Goal: Task Accomplishment & Management: Manage account settings

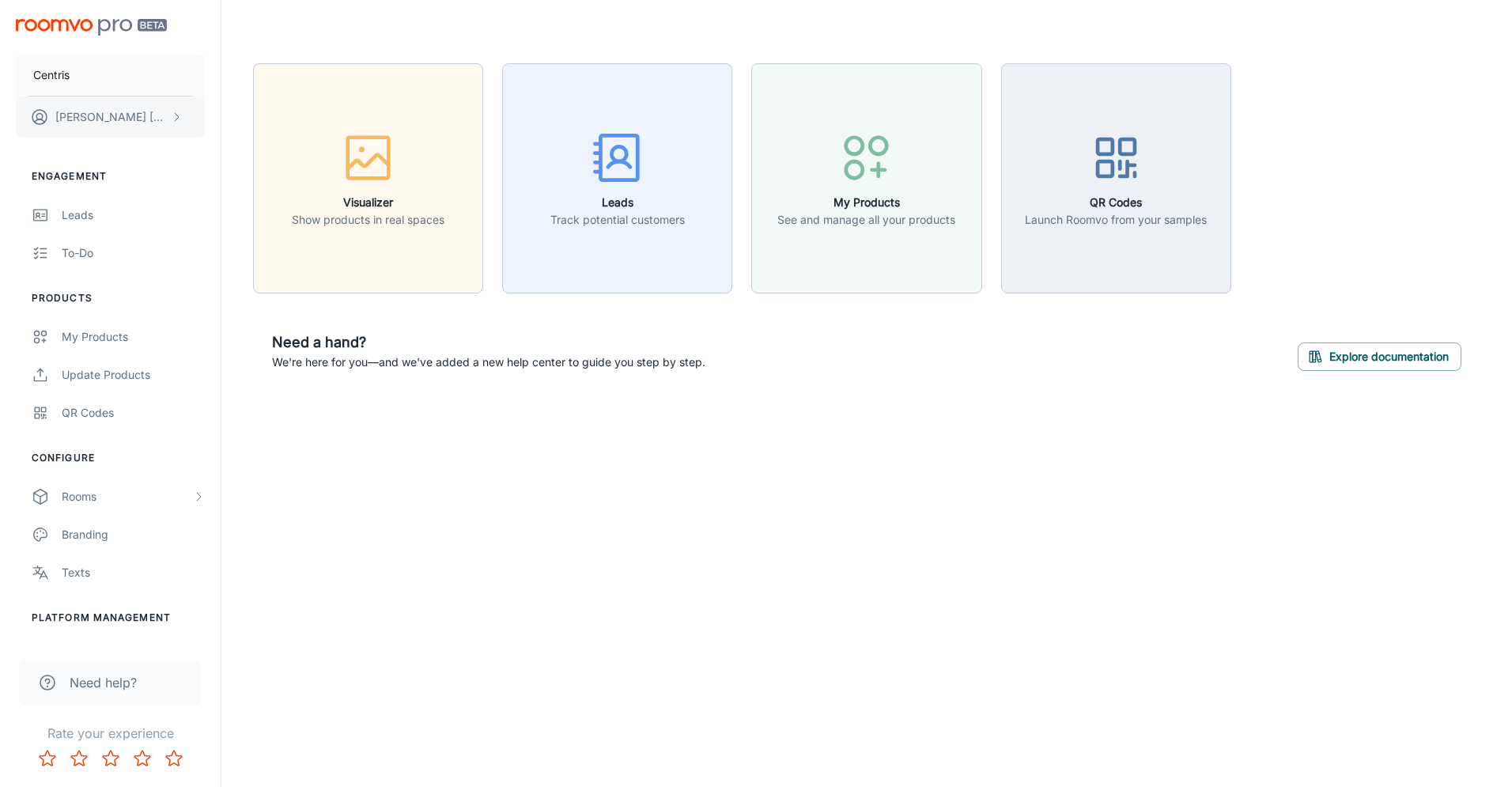
click at [132, 116] on p "Jean Christophe Baril" at bounding box center [111, 117] width 111 height 18
click at [182, 248] on div at bounding box center [756, 394] width 1512 height 787
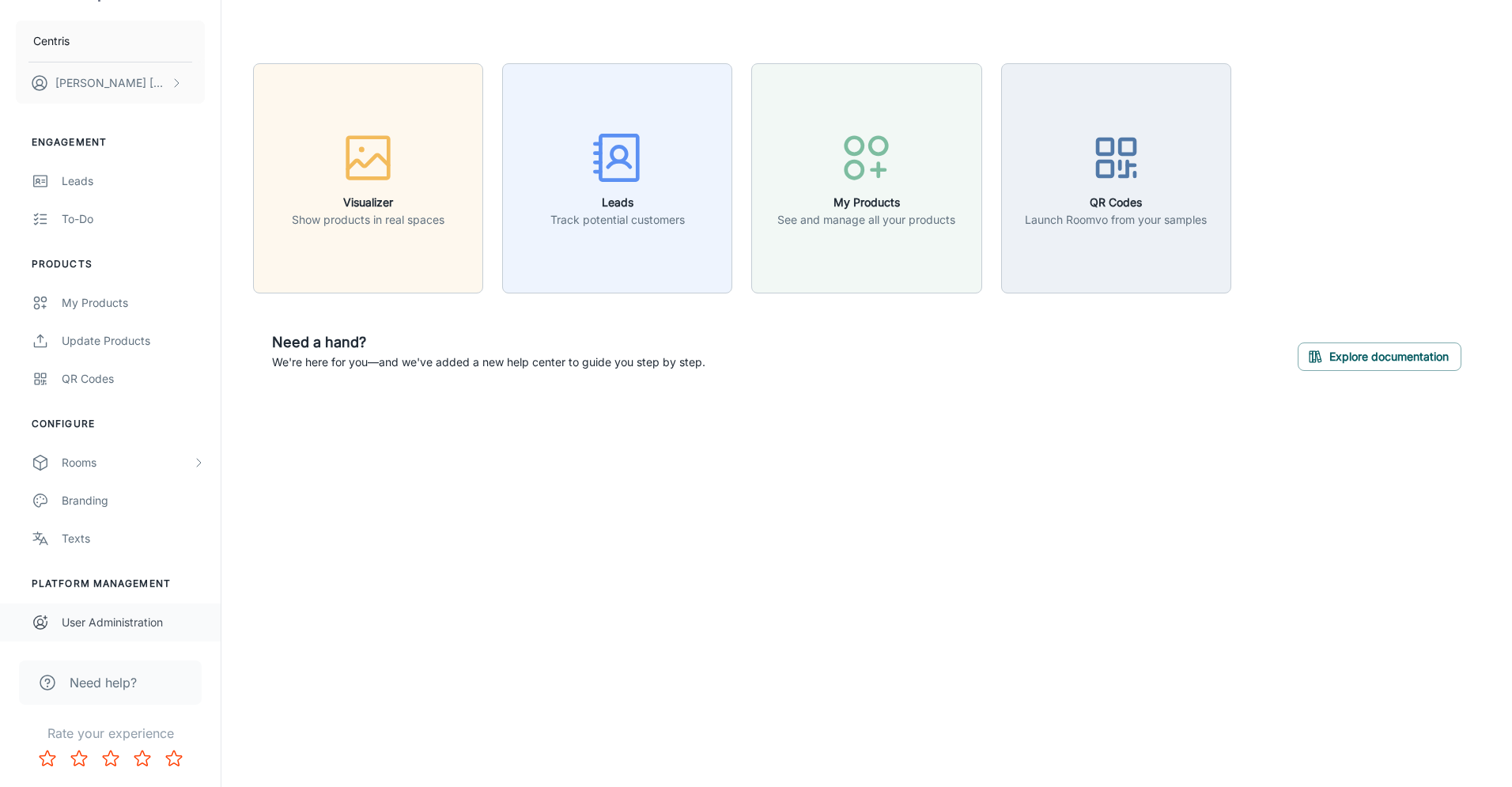
click at [108, 630] on div "User Administration" at bounding box center [133, 623] width 143 height 18
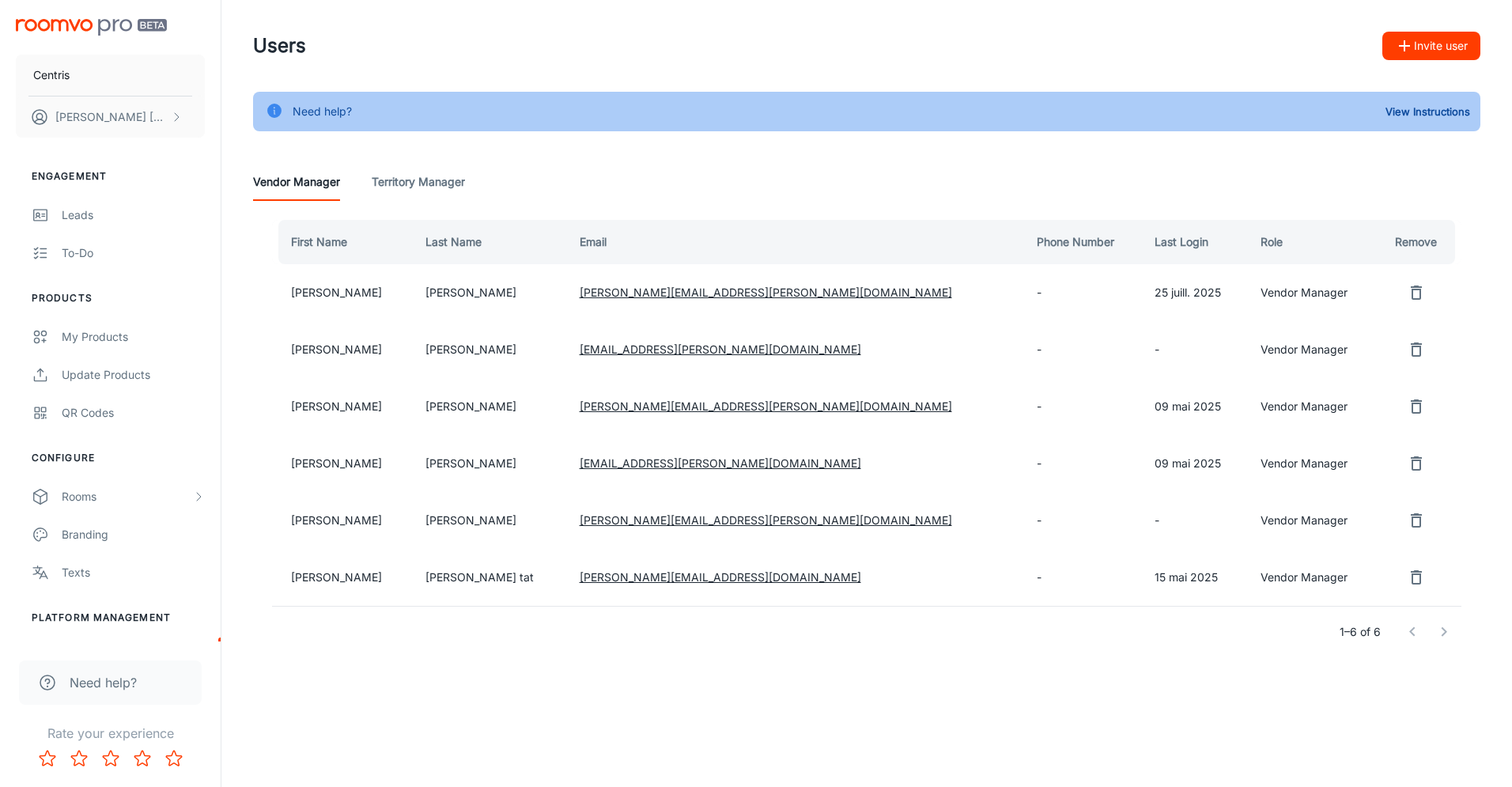
click at [1248, 288] on td "Vendor Manager" at bounding box center [1313, 293] width 129 height 57
